Goal: Entertainment & Leisure: Consume media (video, audio)

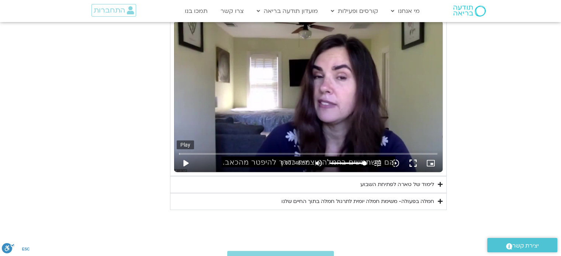
click at [184, 160] on button "play_arrow" at bounding box center [186, 164] width 18 height 18
click at [396, 162] on icon "slow_motion_video" at bounding box center [395, 163] width 9 height 9
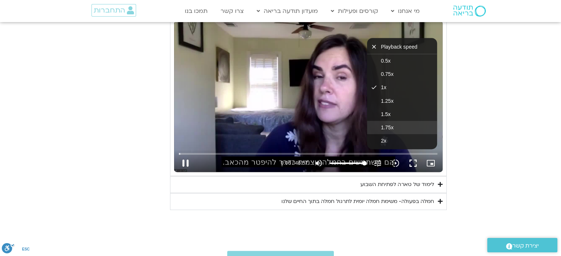
click at [403, 121] on button "1.75x" at bounding box center [402, 127] width 70 height 13
click at [400, 135] on button "2x" at bounding box center [402, 140] width 70 height 13
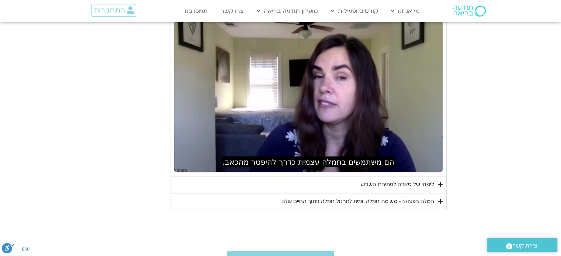
click at [394, 101] on button "1.25x" at bounding box center [402, 100] width 70 height 13
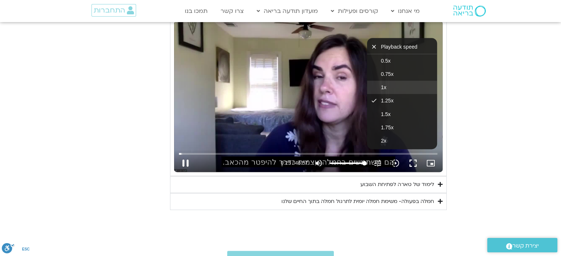
click at [388, 85] on button "1x" at bounding box center [402, 87] width 70 height 13
click at [395, 98] on button "1.25x" at bounding box center [402, 100] width 70 height 13
click at [413, 165] on button "fullscreen" at bounding box center [413, 164] width 18 height 18
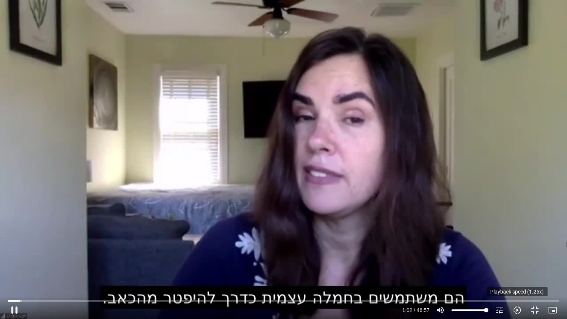
click at [514, 256] on icon "slow_motion_video" at bounding box center [516, 309] width 9 height 9
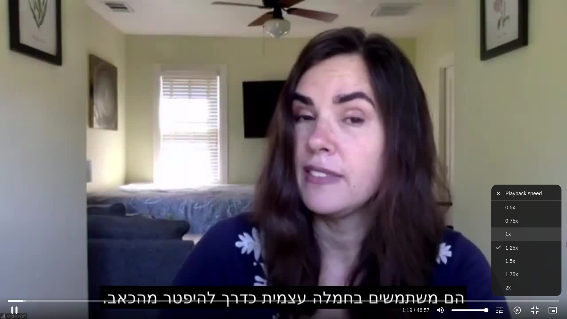
click at [509, 232] on span "1x" at bounding box center [508, 234] width 6 height 6
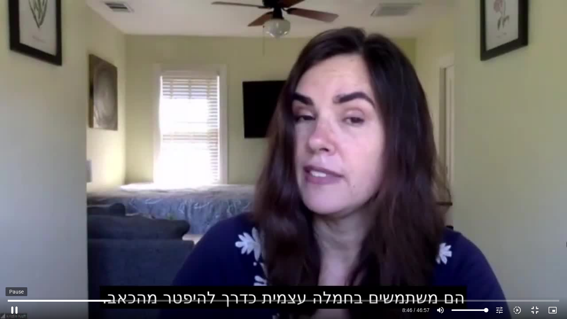
click at [15, 256] on button "pause" at bounding box center [15, 310] width 18 height 18
click at [15, 256] on button "play_arrow" at bounding box center [15, 310] width 18 height 18
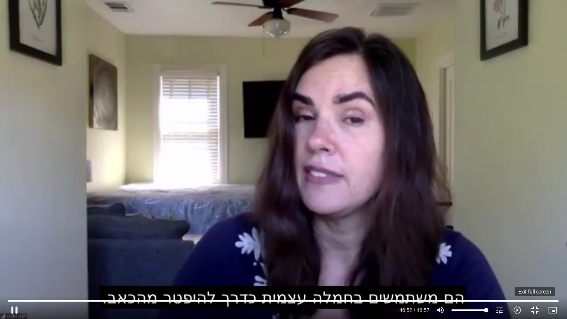
click at [532, 256] on button "fullscreen_exit" at bounding box center [535, 310] width 18 height 18
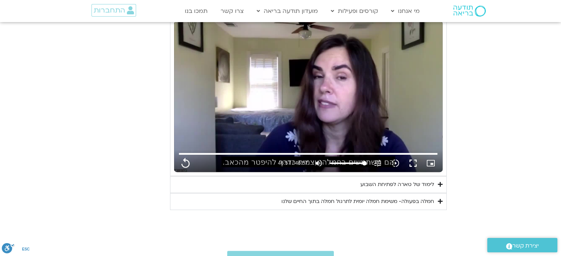
click at [394, 186] on div "לימוד של טארה לפתיחת השבוע" at bounding box center [397, 184] width 74 height 9
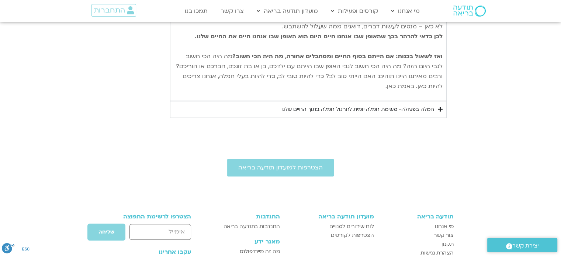
scroll to position [807, 0]
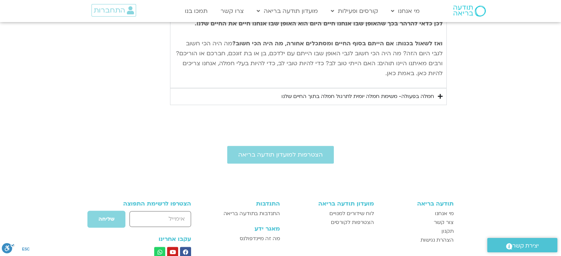
click at [380, 92] on div "חמלה בפעולה- משימת חמלה יומית לתרגול חמלה בתוך החיים שלנו" at bounding box center [357, 96] width 153 height 9
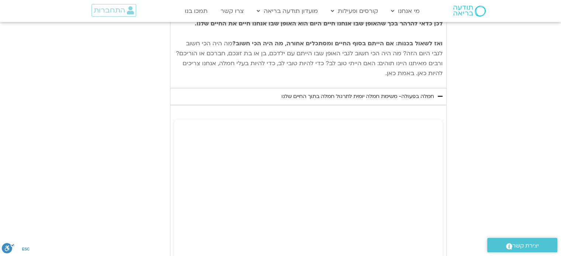
click at [380, 92] on div "חמלה בפעולה- משימת חמלה יומית לתרגול חמלה בתוך החיים שלנו" at bounding box center [357, 96] width 153 height 9
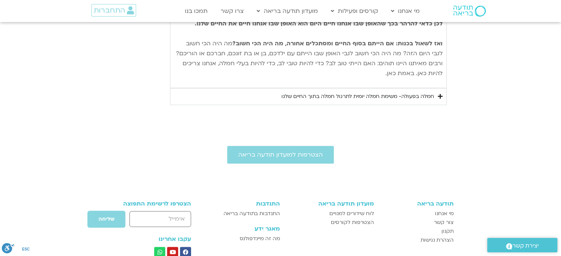
click at [380, 92] on div "חמלה בפעולה- משימת חמלה יומית לתרגול חמלה בתוך החיים שלנו" at bounding box center [357, 96] width 153 height 9
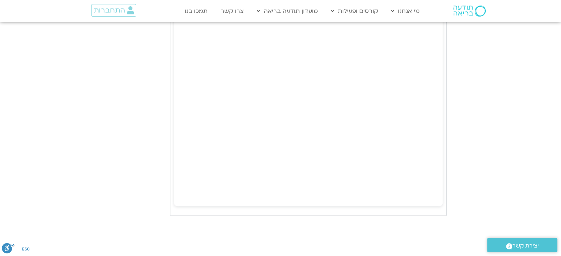
scroll to position [1139, 0]
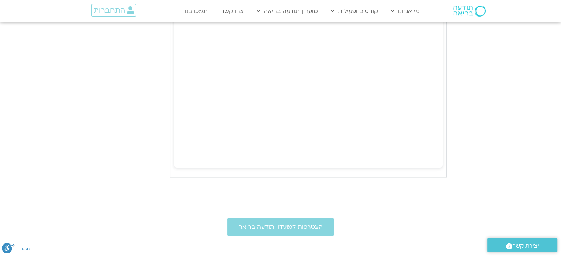
type input "2817.733333"
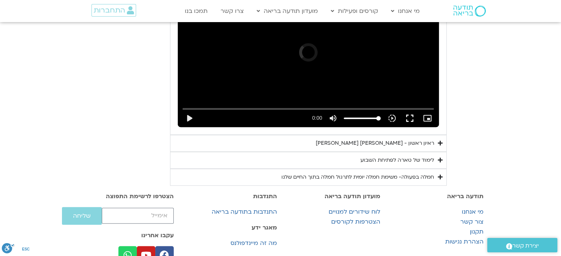
scroll to position [467, 0]
